Goal: Information Seeking & Learning: Find specific fact

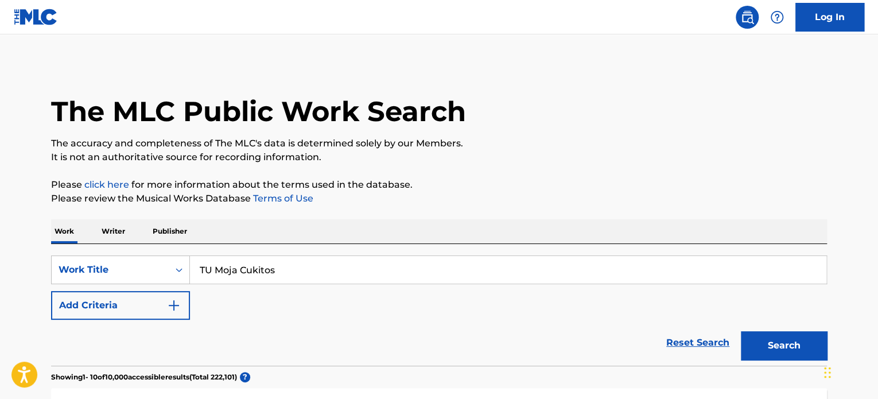
click at [265, 261] on input "TU Moja Cukitos" at bounding box center [508, 270] width 637 height 28
paste input "Mal"
click at [796, 350] on button "Search" at bounding box center [784, 345] width 86 height 29
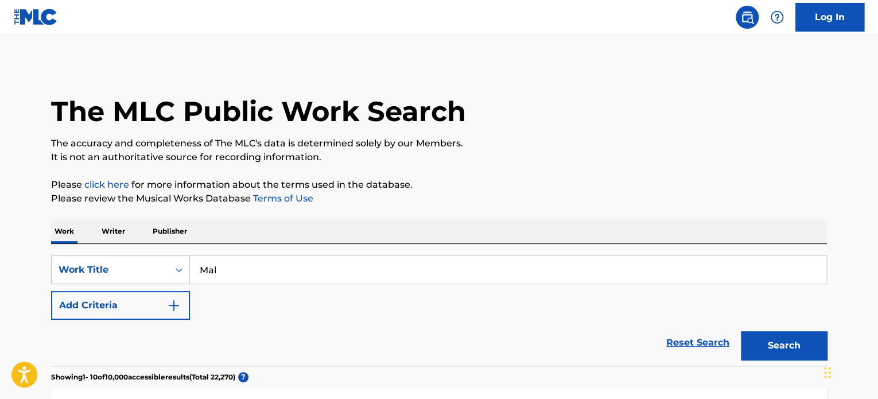
click at [445, 257] on input "Mal" at bounding box center [508, 270] width 637 height 28
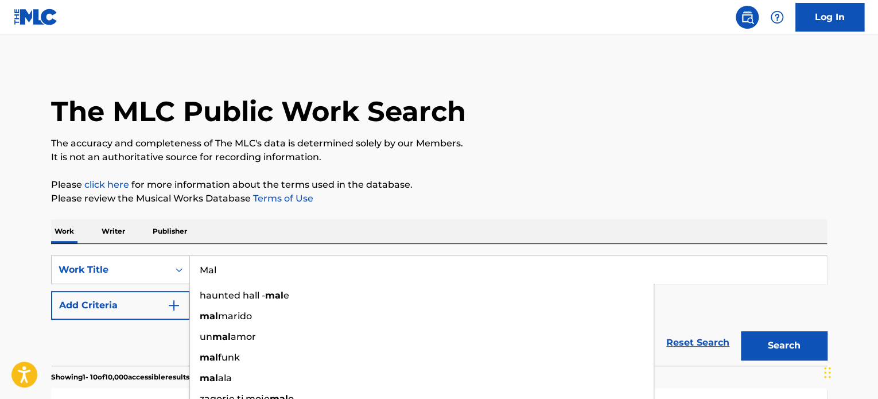
click at [435, 258] on input "Mal" at bounding box center [508, 270] width 637 height 28
click at [436, 258] on input "Mal" at bounding box center [508, 270] width 637 height 28
paste input "Cómo Pensarte Mal"
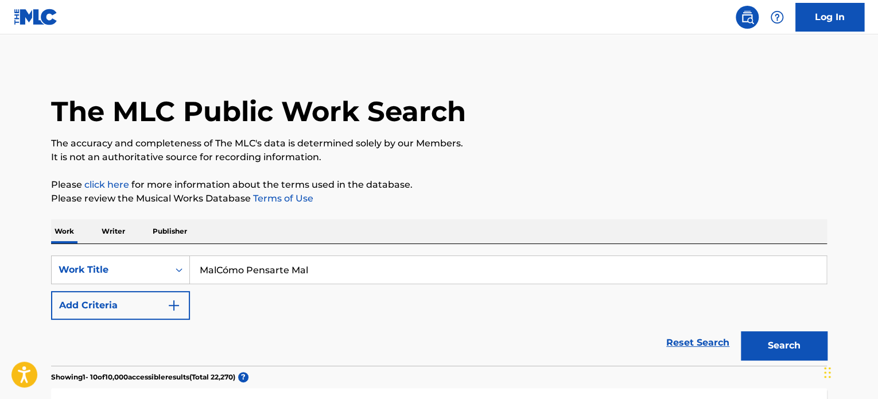
click at [277, 263] on input "MalCómo Pensarte Mal" at bounding box center [508, 270] width 637 height 28
paste input "Search Form"
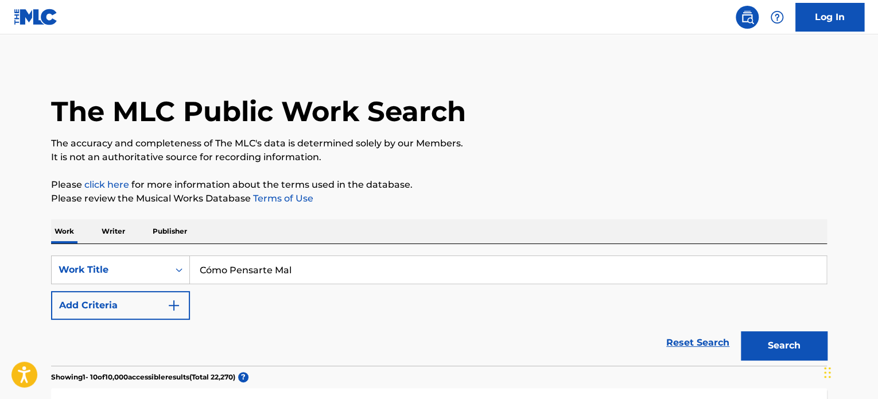
click at [773, 344] on button "Search" at bounding box center [784, 345] width 86 height 29
click at [264, 275] on input "Cómo Pensarte Mal" at bounding box center [508, 270] width 637 height 28
paste input "Bar de corazones rotos"
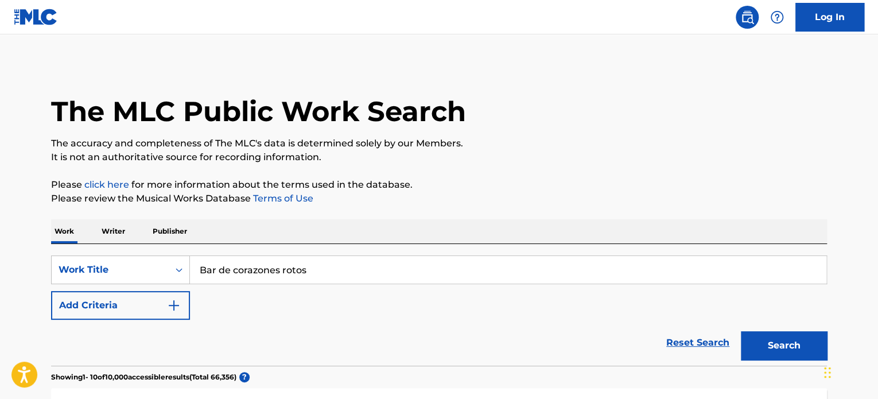
type input "Bar de corazones rotos"
click at [741, 331] on button "Search" at bounding box center [784, 345] width 86 height 29
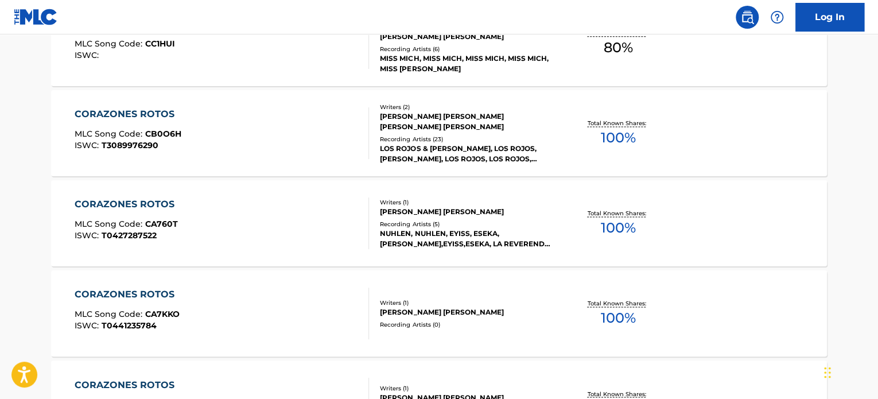
scroll to position [861, 0]
